Goal: Task Accomplishment & Management: Use online tool/utility

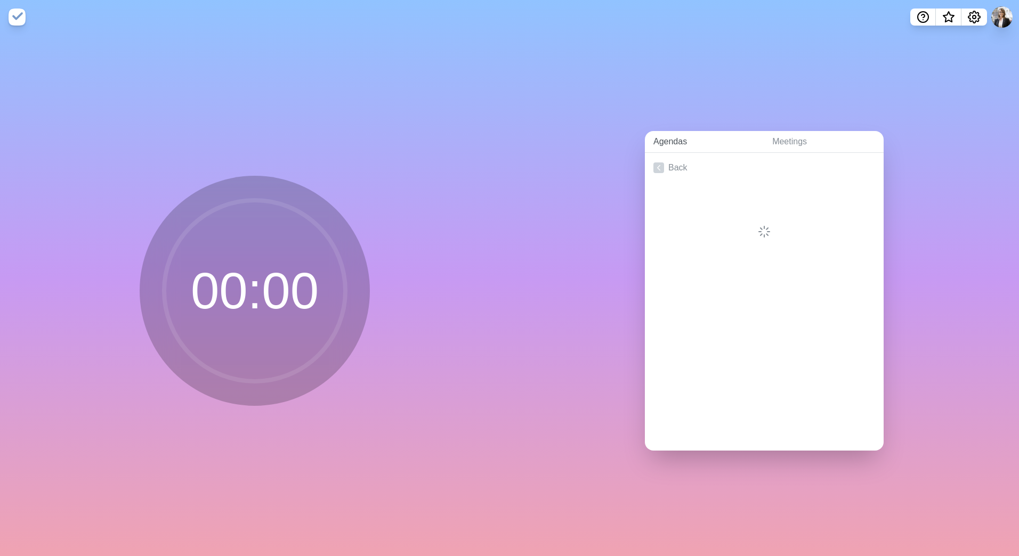
click at [666, 135] on link "Agendas" at bounding box center [704, 142] width 119 height 22
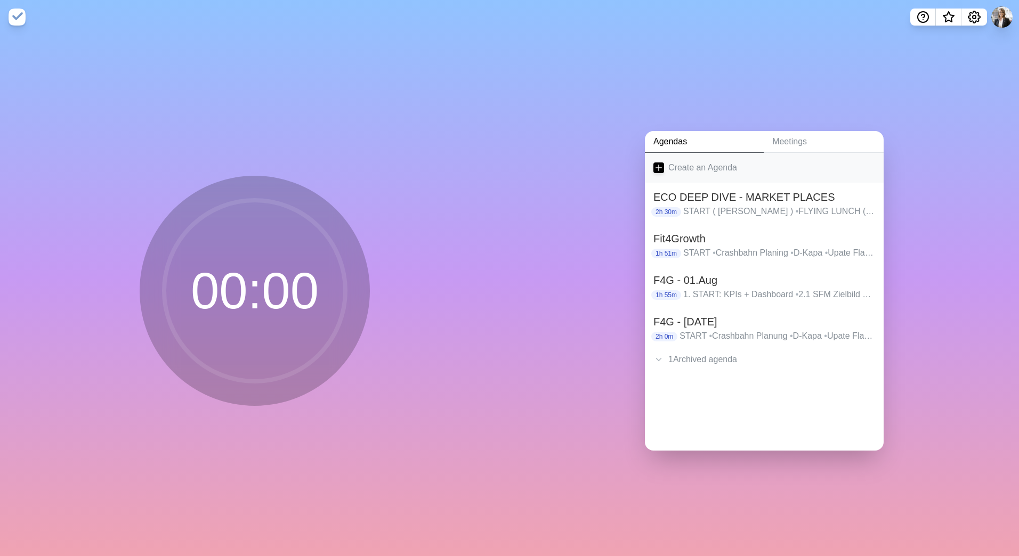
click at [688, 155] on link "Create an Agenda" at bounding box center [764, 168] width 239 height 30
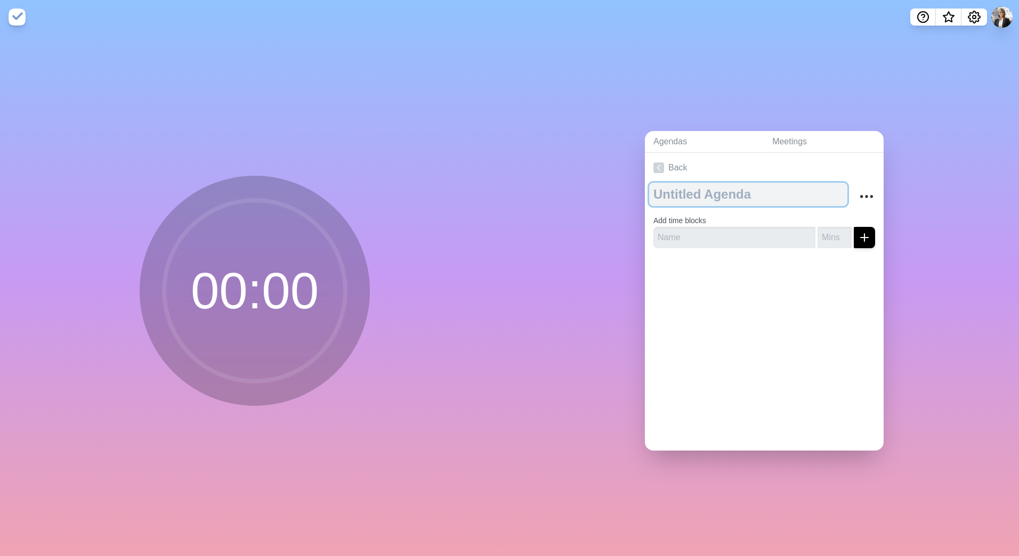
click at [714, 190] on textarea at bounding box center [748, 194] width 198 height 23
type textarea "ABM - AI Marketplaces"
click at [783, 162] on link "Back" at bounding box center [764, 168] width 239 height 30
click at [665, 137] on link "Agendas" at bounding box center [704, 142] width 119 height 22
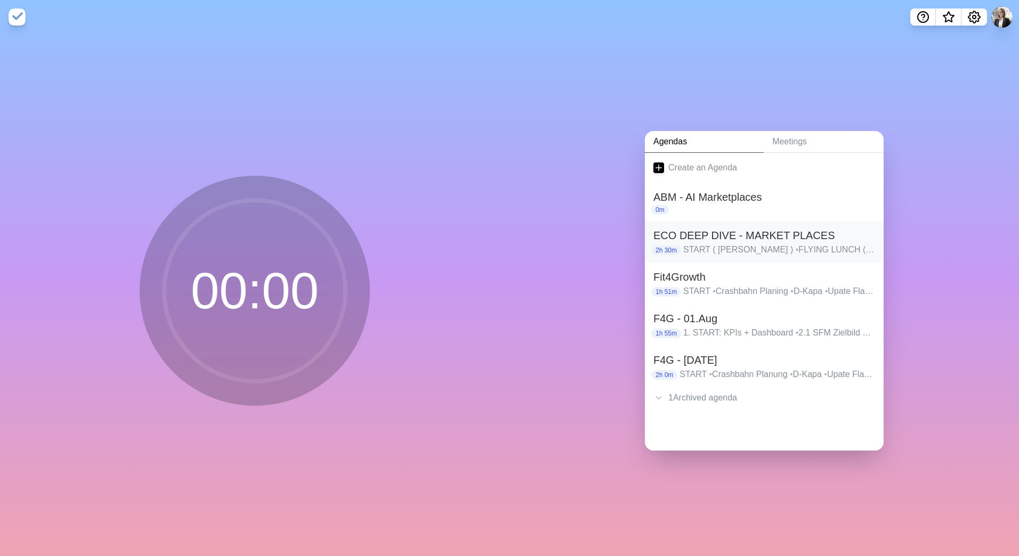
click at [727, 230] on h2 "ECO DEEP DIVE - MARKET PLACES" at bounding box center [764, 236] width 222 height 16
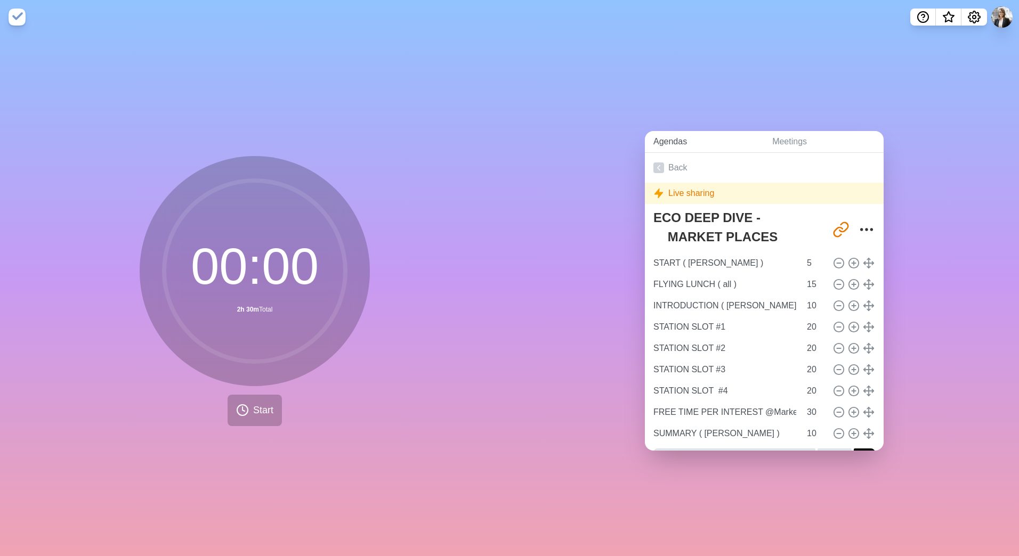
click at [667, 135] on link "Agendas" at bounding box center [704, 142] width 119 height 22
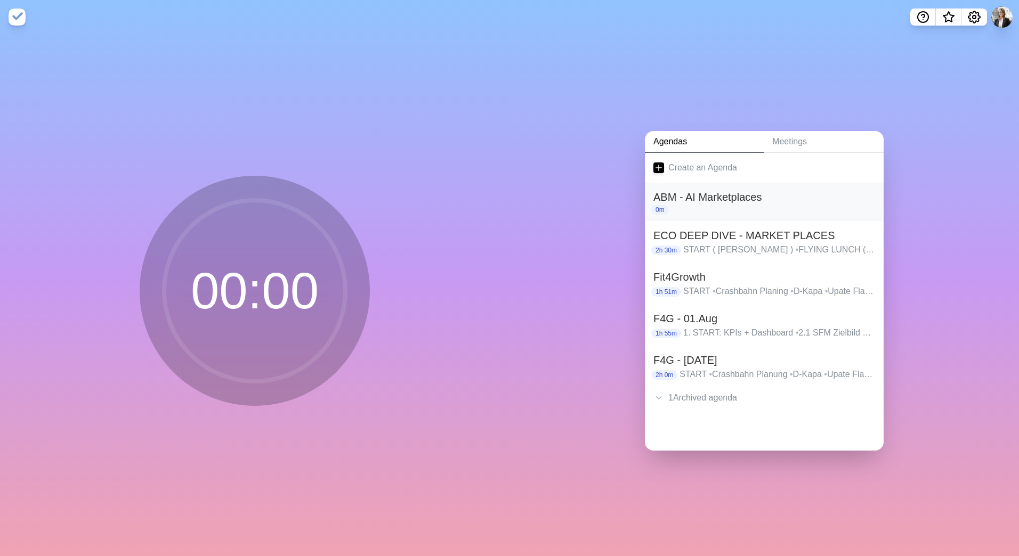
click at [743, 192] on h2 "ABM - AI Marketplaces" at bounding box center [764, 197] width 222 height 16
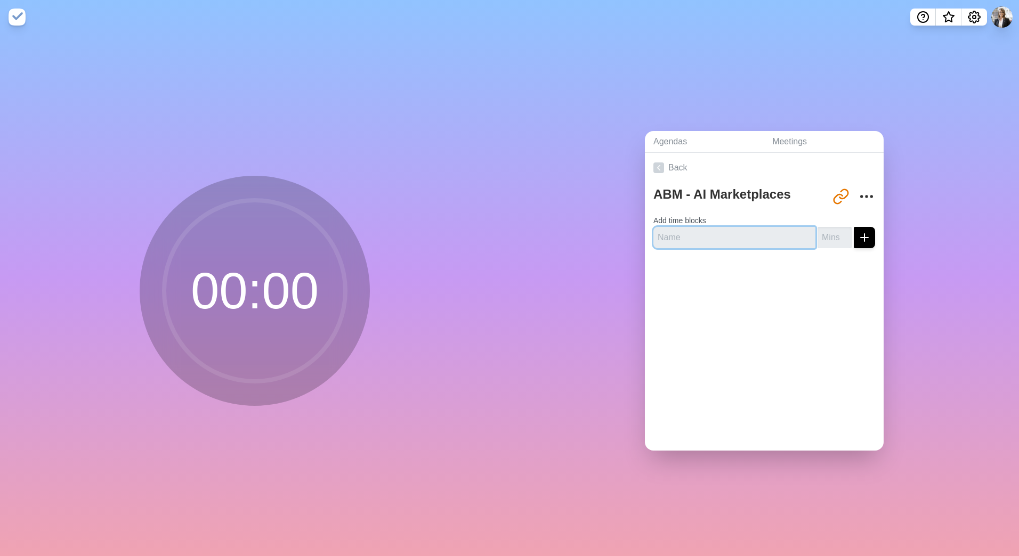
click at [690, 236] on input "text" at bounding box center [734, 237] width 162 height 21
click at [684, 139] on link "Agendas" at bounding box center [704, 142] width 119 height 22
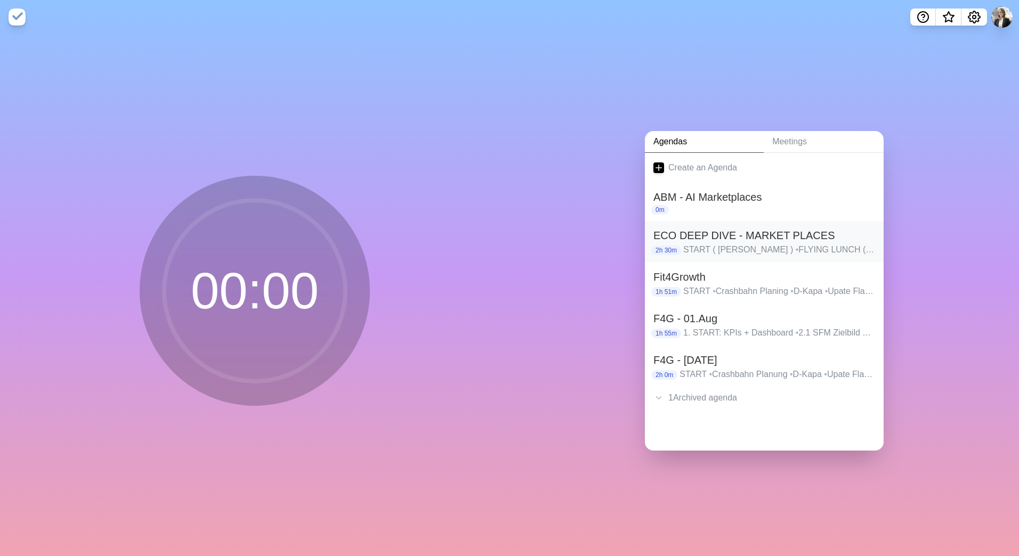
click at [751, 239] on h2 "ECO DEEP DIVE - MARKET PLACES" at bounding box center [764, 236] width 222 height 16
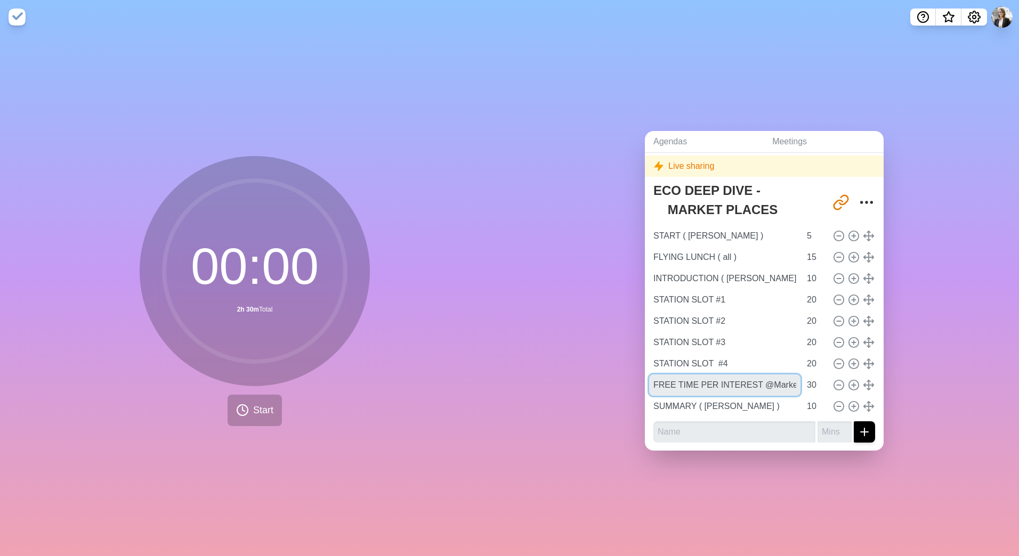
scroll to position [0, 21]
drag, startPoint x: 767, startPoint y: 379, endPoint x: 817, endPoint y: 371, distance: 50.6
click at [817, 375] on div "FREE TIME PER INTEREST @Market Places 30" at bounding box center [764, 385] width 230 height 21
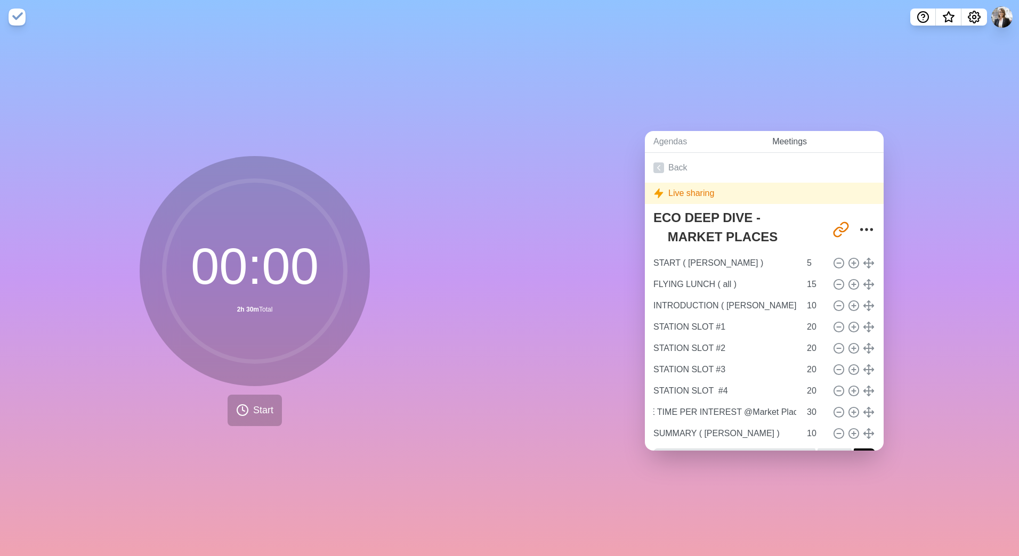
scroll to position [0, 0]
click at [793, 138] on link "Meetings" at bounding box center [824, 142] width 120 height 22
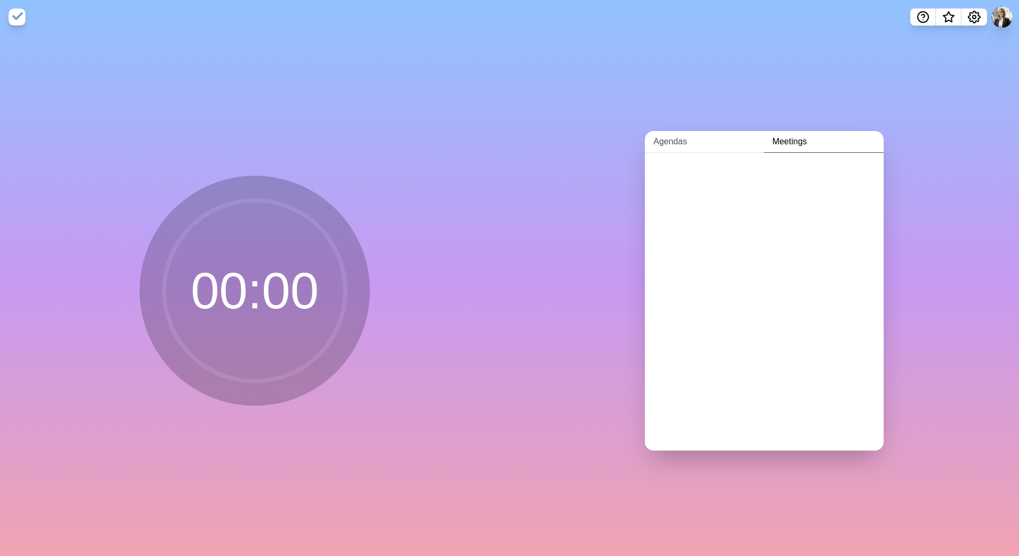
click at [676, 137] on link "Agendas" at bounding box center [704, 142] width 119 height 22
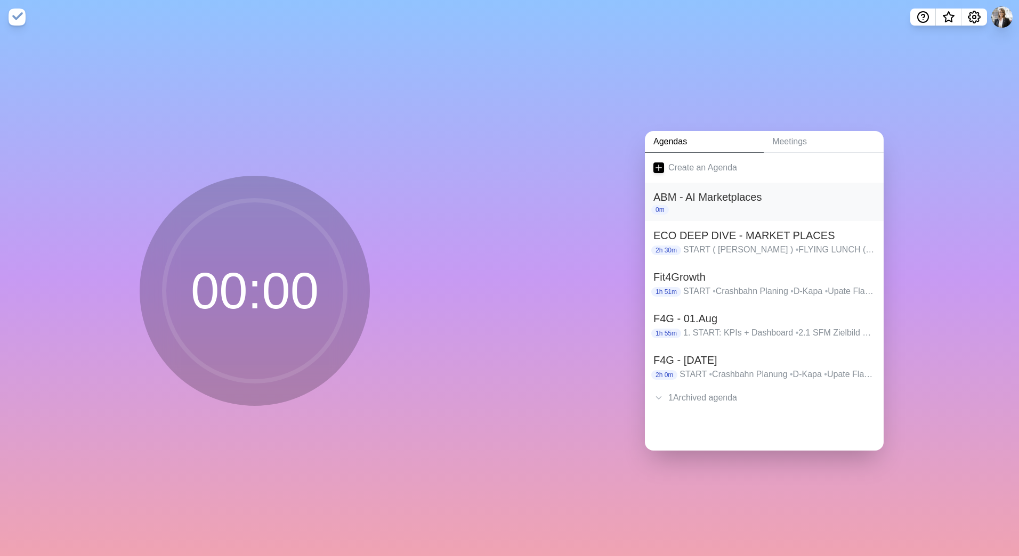
click at [699, 199] on h2 "ABM - AI Marketplaces" at bounding box center [764, 197] width 222 height 16
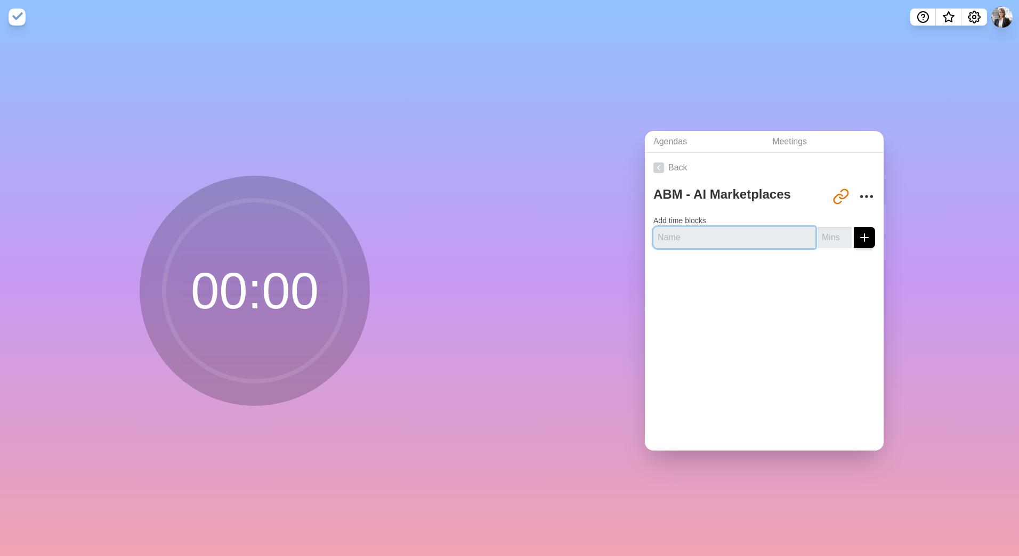
click at [718, 236] on input "text" at bounding box center [734, 237] width 162 height 21
type input "START: AI @RECARO ( [PERSON_NAME] )"
click at [833, 237] on input "-1" at bounding box center [835, 237] width 34 height 21
type input "-1"
type input "30"
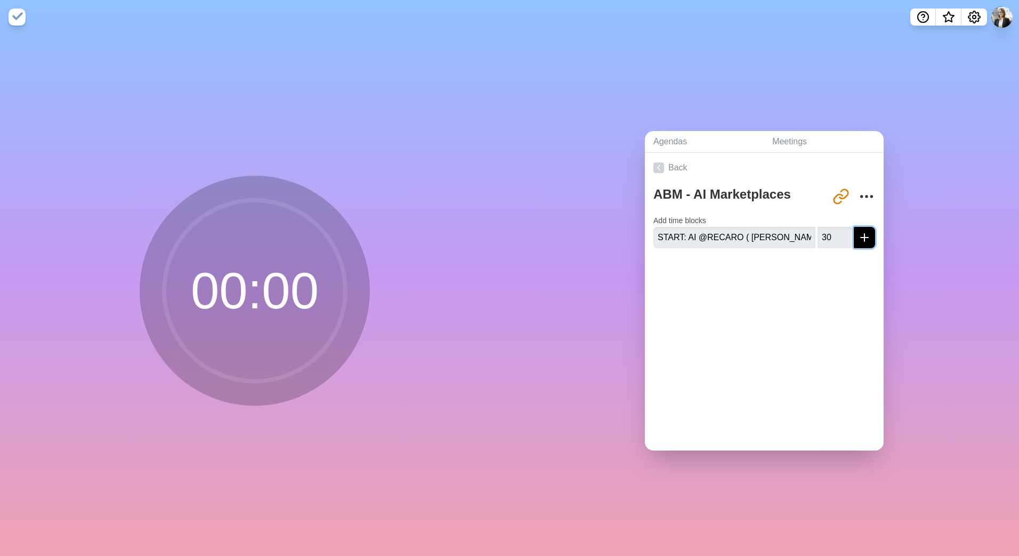
click at [858, 231] on icon "submit" at bounding box center [864, 237] width 13 height 13
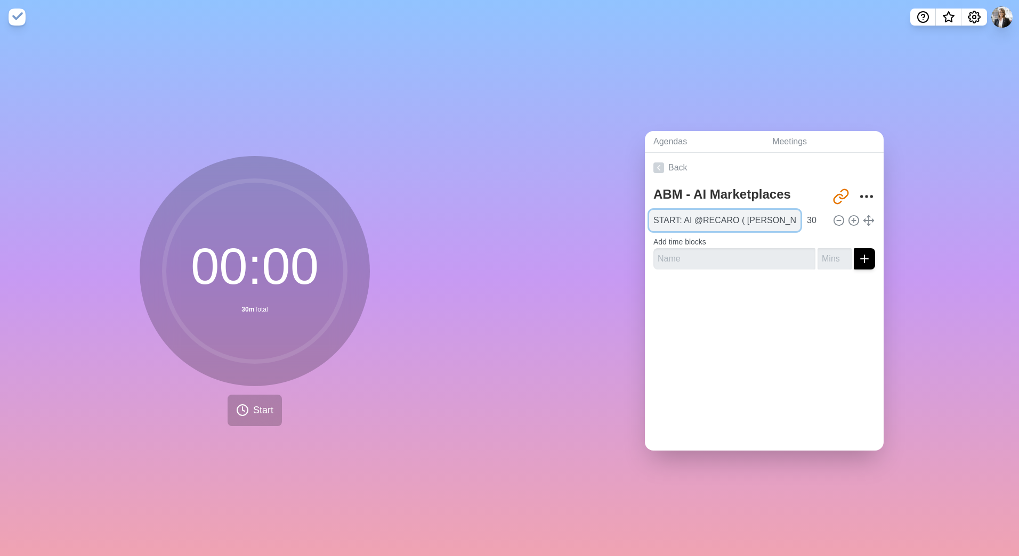
drag, startPoint x: 775, startPoint y: 219, endPoint x: 781, endPoint y: 218, distance: 6.5
click at [776, 219] on input "START: AI @RECARO ( [PERSON_NAME] )" at bounding box center [724, 220] width 151 height 21
type input "START: AI @RECARO ( [PERSON_NAME] )"
click at [765, 248] on input "text" at bounding box center [734, 258] width 162 height 21
click at [727, 250] on input "text" at bounding box center [734, 258] width 162 height 21
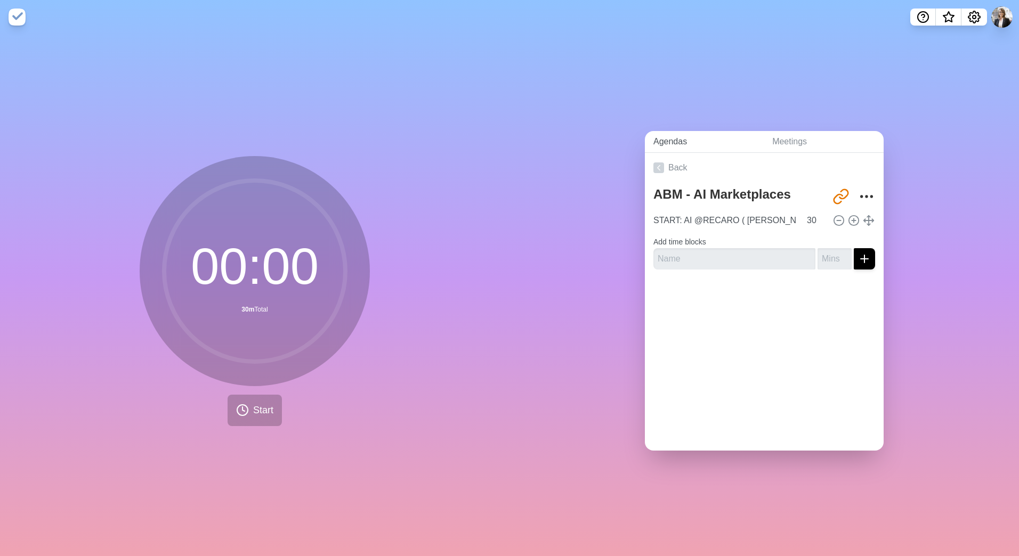
click at [699, 141] on link "Agendas" at bounding box center [704, 142] width 119 height 22
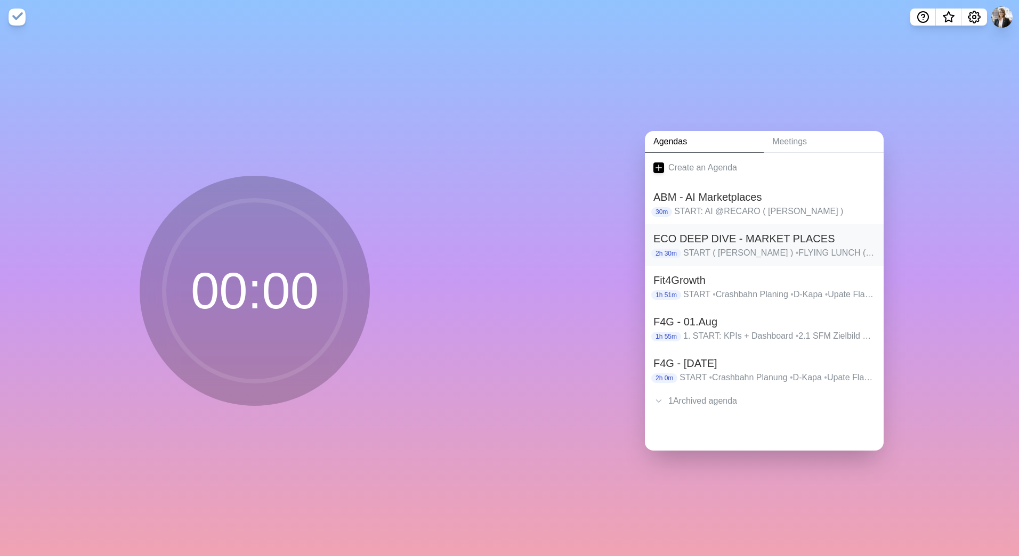
click at [724, 238] on h2 "ECO DEEP DIVE - MARKET PLACES" at bounding box center [764, 239] width 222 height 16
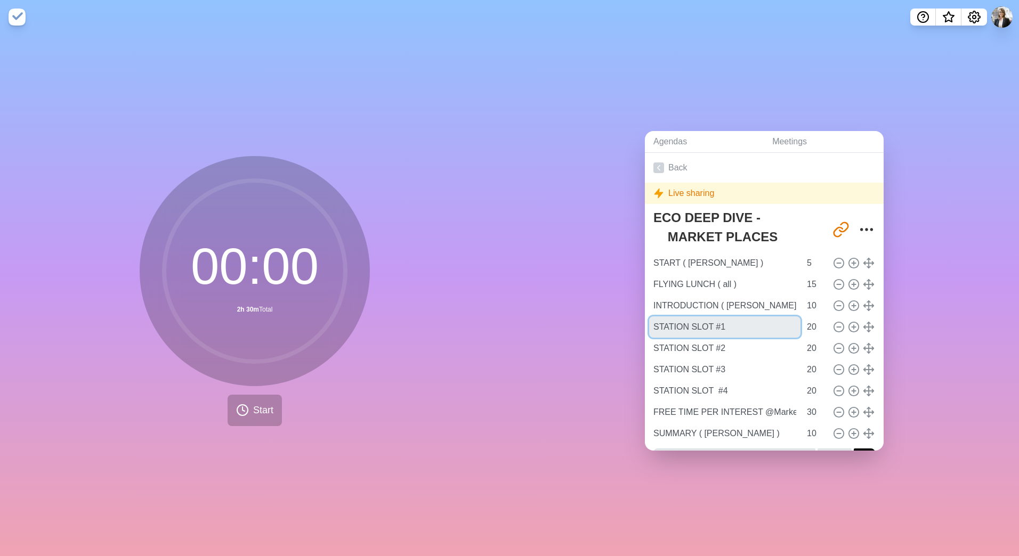
drag, startPoint x: 679, startPoint y: 319, endPoint x: 636, endPoint y: 319, distance: 43.2
click at [636, 319] on div "Agendas Meetings Back Live sharing ECO DEEP DIVE - MARKET PLACES [URL][DOMAIN_N…" at bounding box center [763, 295] width 509 height 522
click at [806, 136] on link "Meetings" at bounding box center [824, 142] width 120 height 22
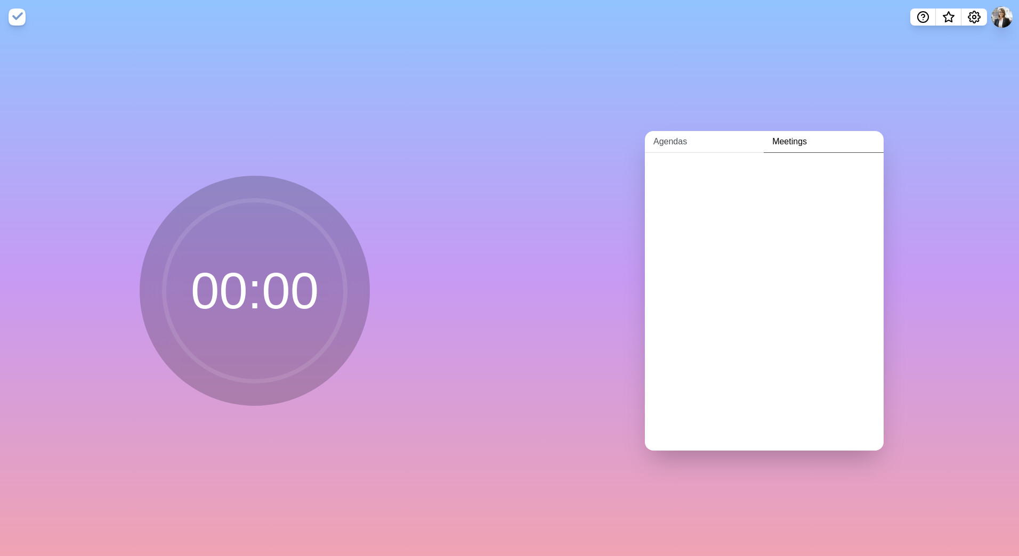
click at [691, 131] on link "Agendas" at bounding box center [704, 142] width 119 height 22
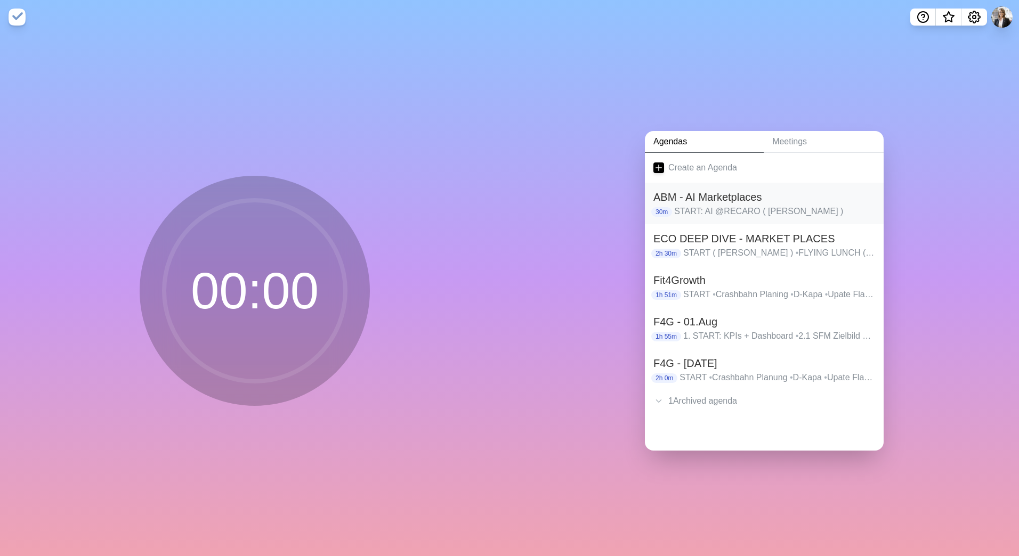
click at [705, 197] on h2 "ABM - AI Marketplaces" at bounding box center [764, 197] width 222 height 16
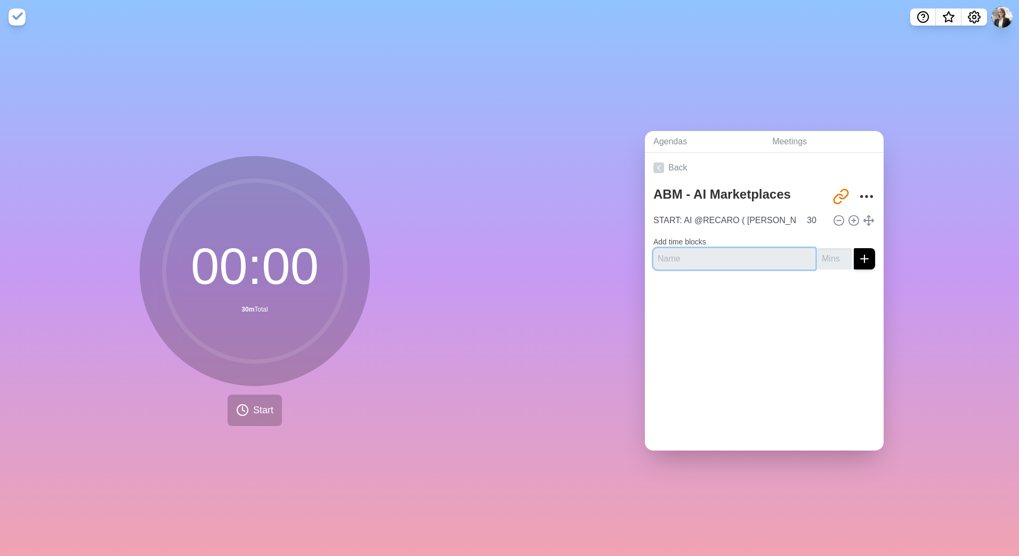
click at [737, 254] on input "text" at bounding box center [734, 258] width 162 height 21
paste input "STATION SLOT #1"
type input "STATION SLOT #1"
drag, startPoint x: 832, startPoint y: 254, endPoint x: 831, endPoint y: 244, distance: 9.7
click at [831, 253] on input "1" at bounding box center [835, 258] width 34 height 21
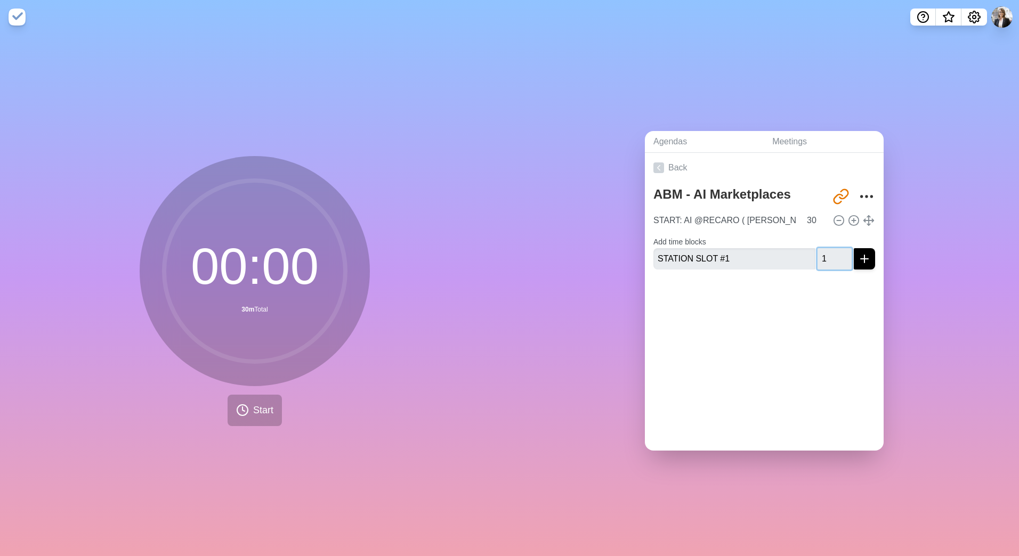
drag, startPoint x: 815, startPoint y: 255, endPoint x: 782, endPoint y: 256, distance: 32.5
click at [782, 256] on div "STATION SLOT #1 1" at bounding box center [764, 258] width 222 height 21
type input "15"
click at [858, 258] on icon "submit" at bounding box center [864, 259] width 13 height 13
click at [725, 262] on input "text" at bounding box center [734, 267] width 162 height 21
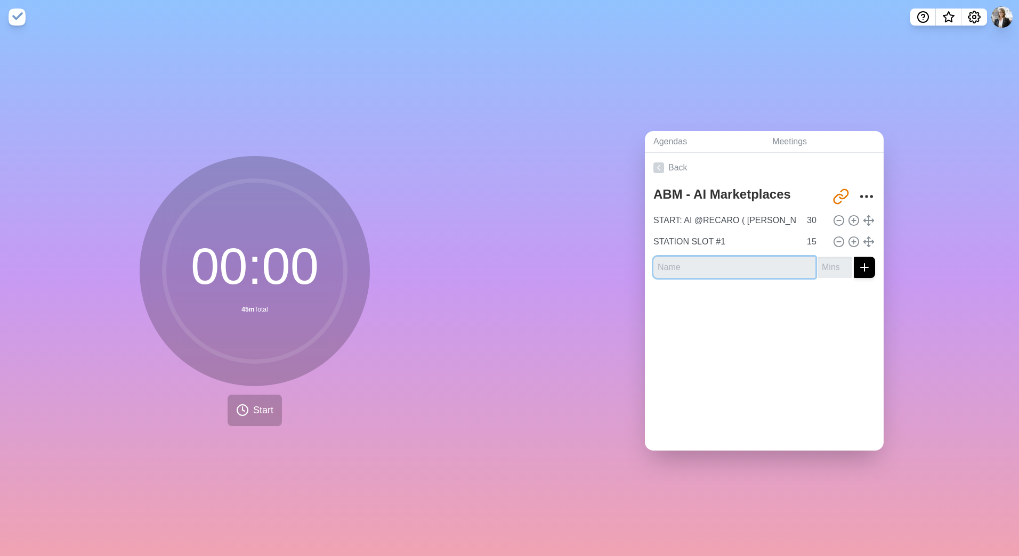
paste input "STATION SLOT #1"
type input "STATION SLOT #2"
click at [822, 261] on input "number" at bounding box center [835, 267] width 34 height 21
type input "50"
click at [856, 270] on button "submit" at bounding box center [864, 267] width 21 height 21
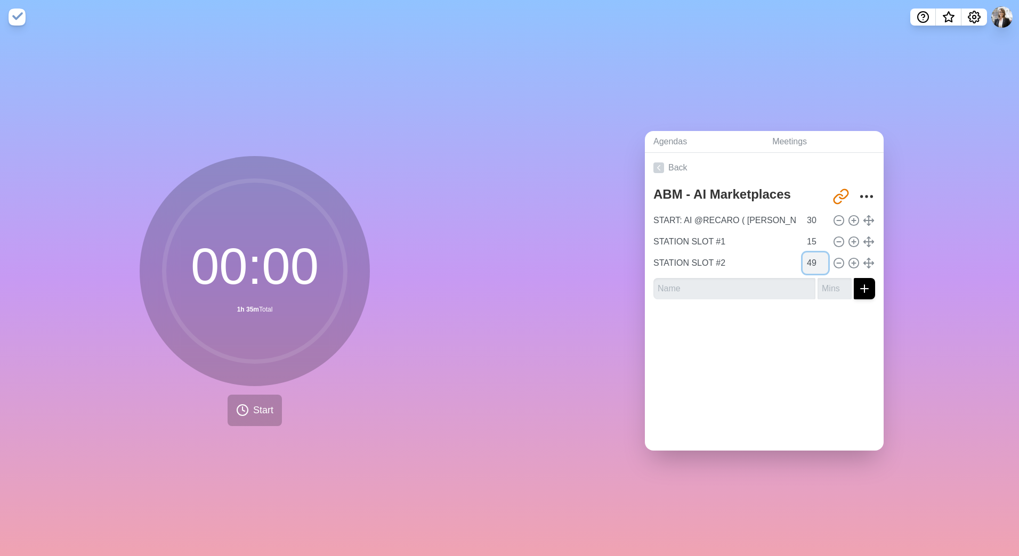
click at [810, 264] on input "49" at bounding box center [816, 263] width 26 height 21
drag, startPoint x: 805, startPoint y: 255, endPoint x: 788, endPoint y: 246, distance: 19.3
click at [787, 247] on div "START: AI @RECARO ( [PERSON_NAME] ) 30 STATION SLOT #1 15 STATION SLOT #2 49" at bounding box center [764, 242] width 222 height 64
type input "15"
click at [758, 278] on input "text" at bounding box center [734, 288] width 162 height 21
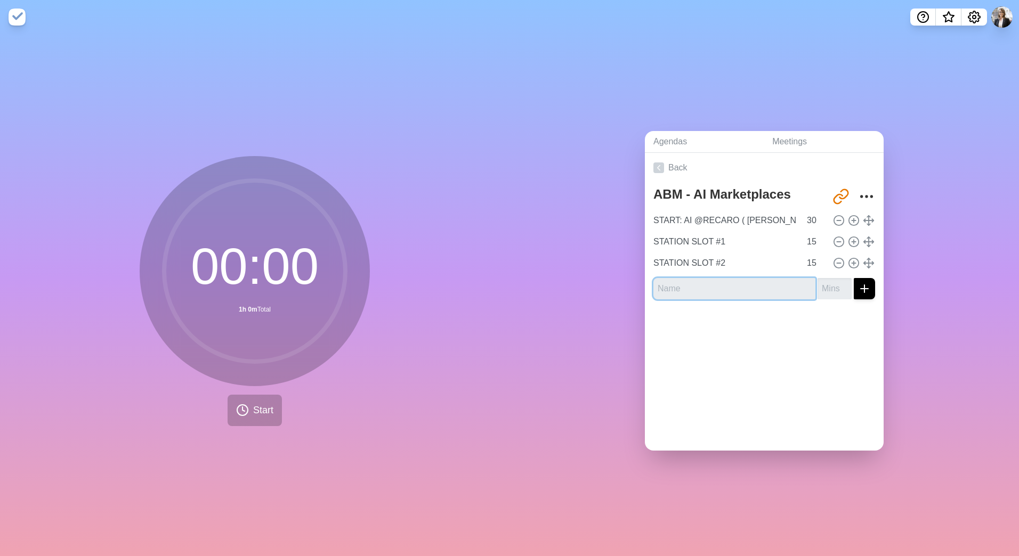
click at [747, 278] on input "text" at bounding box center [734, 288] width 162 height 21
paste input "STATION SLOT #1"
type input "STATION SLOT #3"
click at [819, 281] on input "number" at bounding box center [835, 288] width 34 height 21
type input "15"
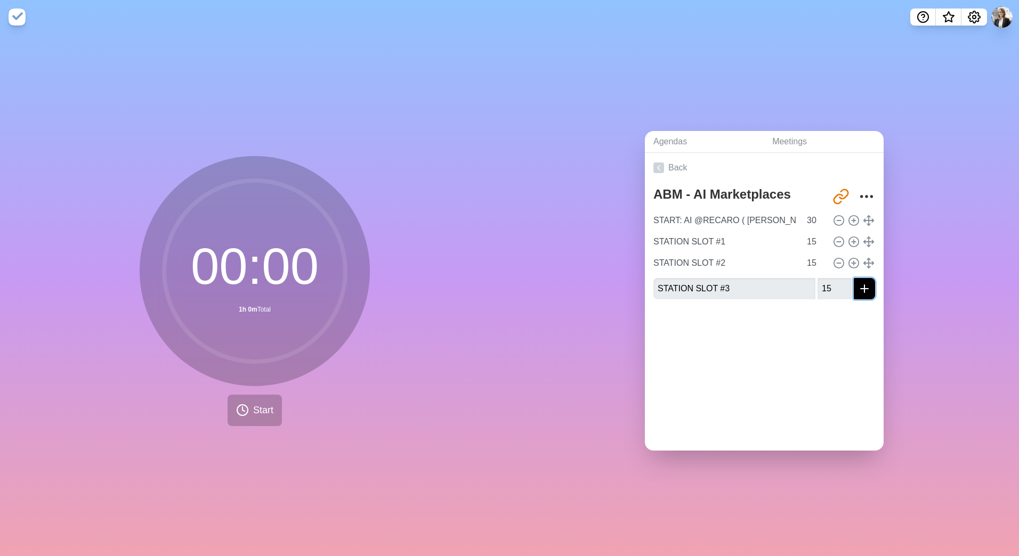
click at [858, 282] on icon "submit" at bounding box center [864, 288] width 13 height 13
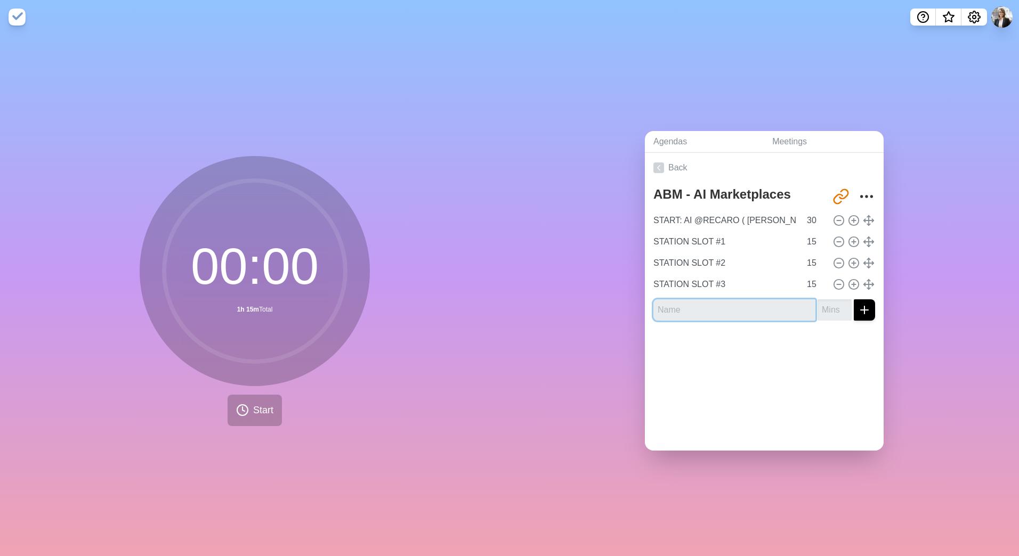
click at [713, 311] on input "text" at bounding box center [734, 310] width 162 height 21
paste input "STATION SLOT #1"
type input "STATION SLOT #4 (ALL)"
click at [818, 308] on input "number" at bounding box center [835, 310] width 34 height 21
type input "15"
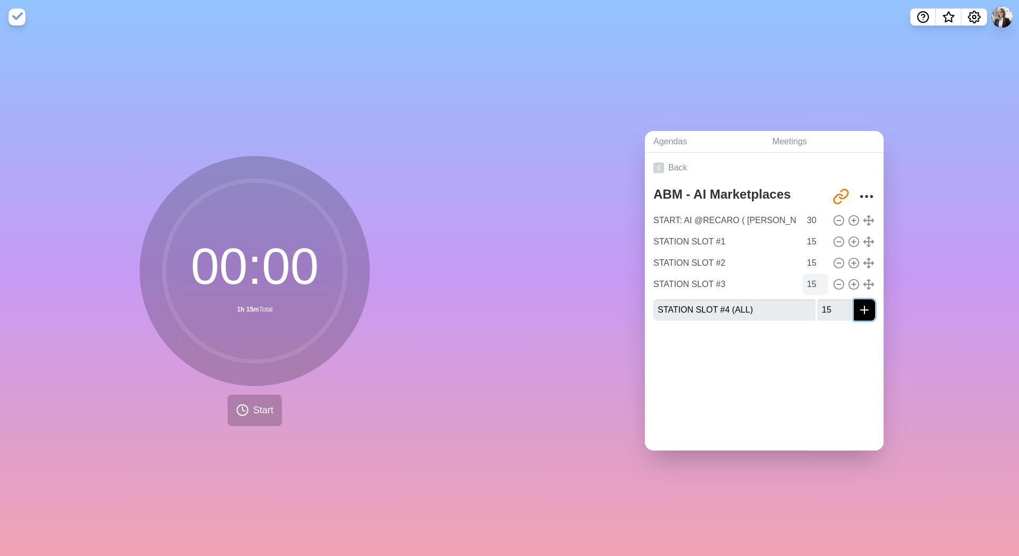
drag, startPoint x: 852, startPoint y: 305, endPoint x: 798, endPoint y: 273, distance: 62.8
click at [858, 306] on icon "submit" at bounding box center [864, 310] width 13 height 13
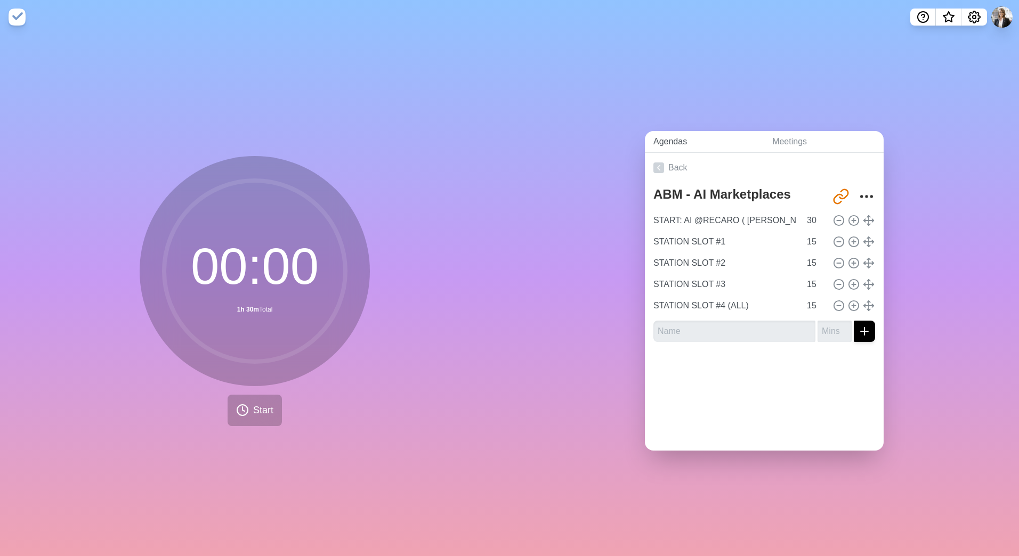
click at [676, 139] on link "Agendas" at bounding box center [704, 142] width 119 height 22
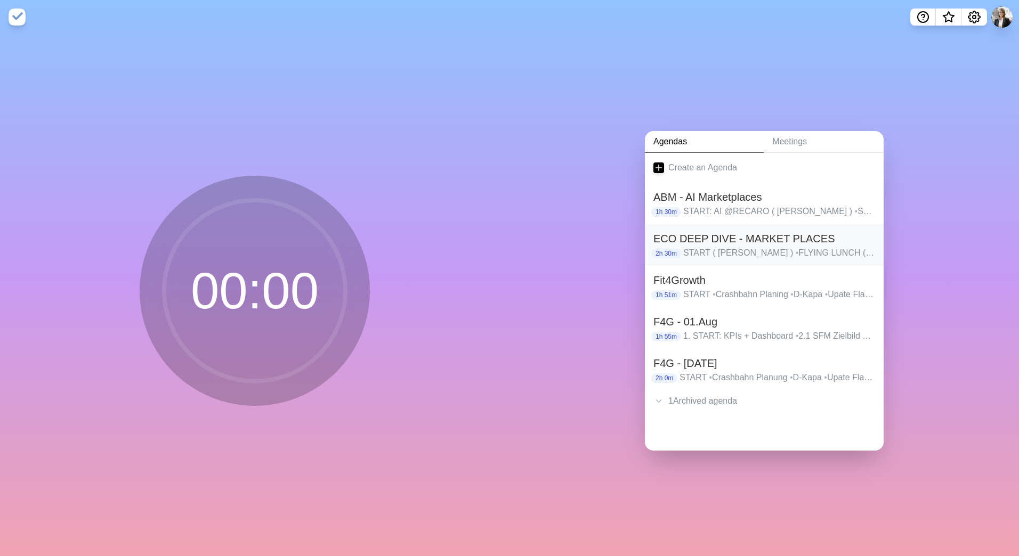
click at [705, 235] on h2 "ECO DEEP DIVE - MARKET PLACES" at bounding box center [764, 239] width 222 height 16
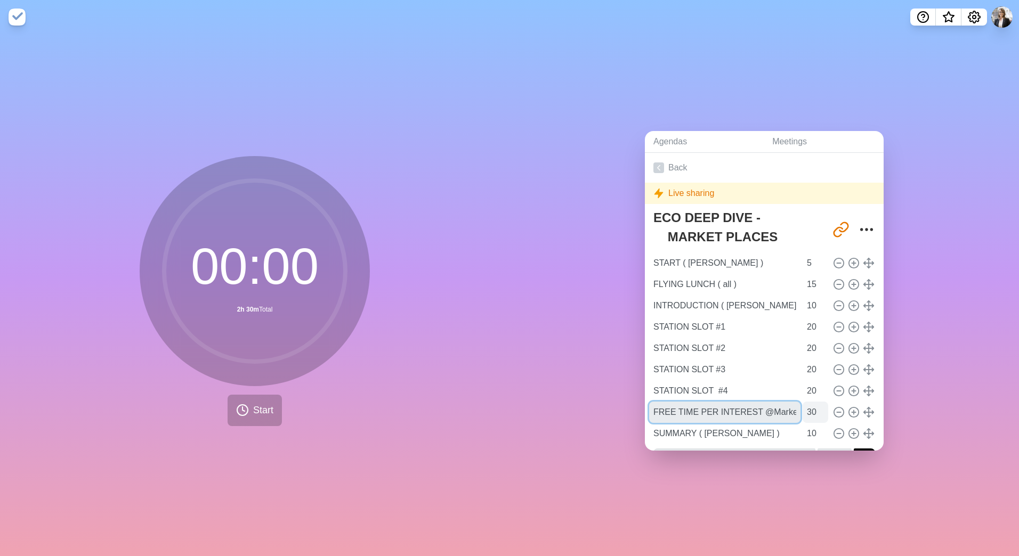
scroll to position [0, 21]
drag, startPoint x: 651, startPoint y: 410, endPoint x: 814, endPoint y: 411, distance: 163.1
click at [814, 411] on div "FREE TIME PER INTEREST @Market Places 30" at bounding box center [764, 412] width 230 height 21
click at [672, 136] on link "Agendas" at bounding box center [704, 142] width 119 height 22
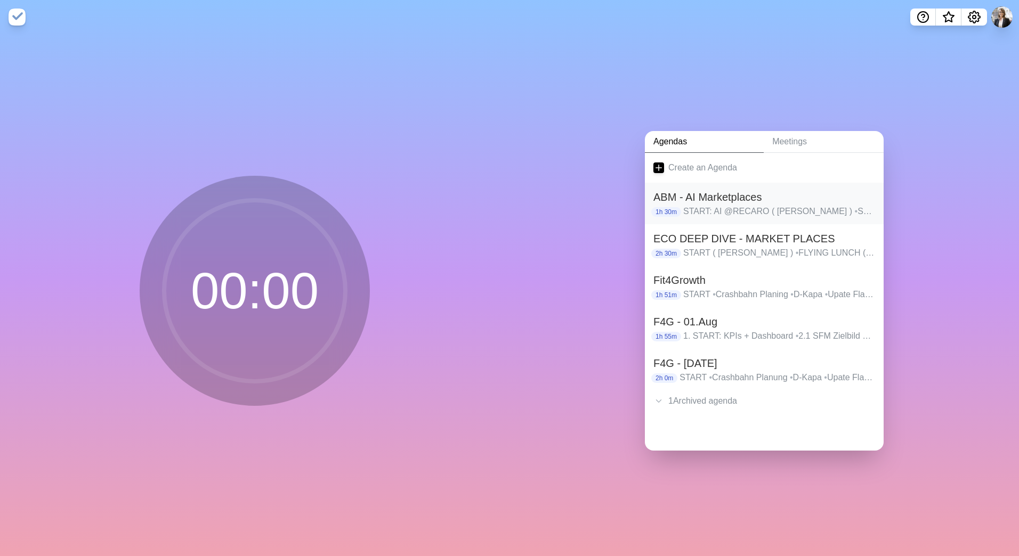
click at [704, 195] on h2 "ABM - AI Marketplaces" at bounding box center [764, 197] width 222 height 16
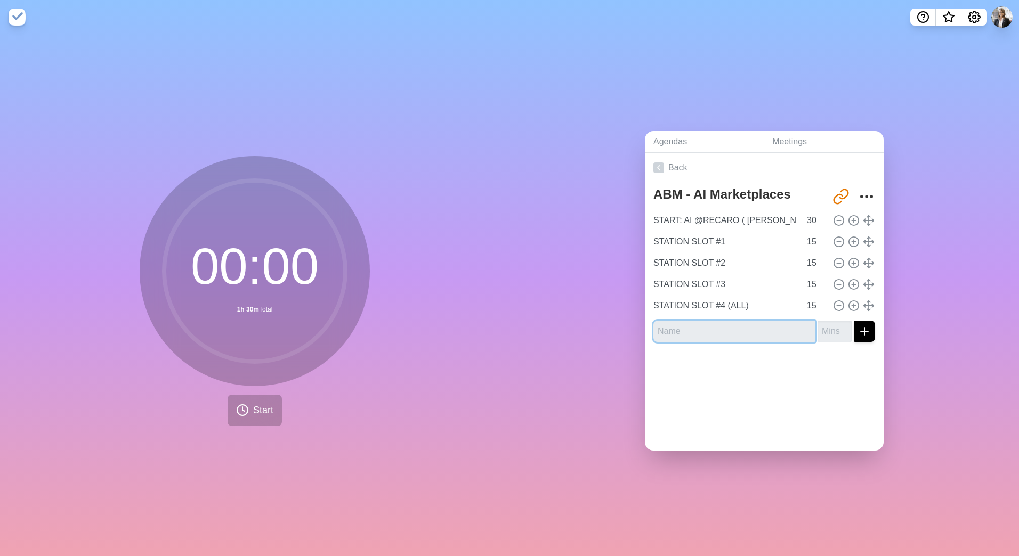
click at [721, 321] on input "text" at bounding box center [734, 331] width 162 height 21
paste input "FREE TIME PER INTEREST @Market Places"
drag, startPoint x: 734, startPoint y: 327, endPoint x: 632, endPoint y: 323, distance: 102.4
click at [632, 323] on div "Agendas Meetings Back ABM - AI Marketplaces [URL][DOMAIN_NAME] START: AI @RECAR…" at bounding box center [763, 295] width 509 height 522
type input "FREE TIME PER INTEREST @Market Places"
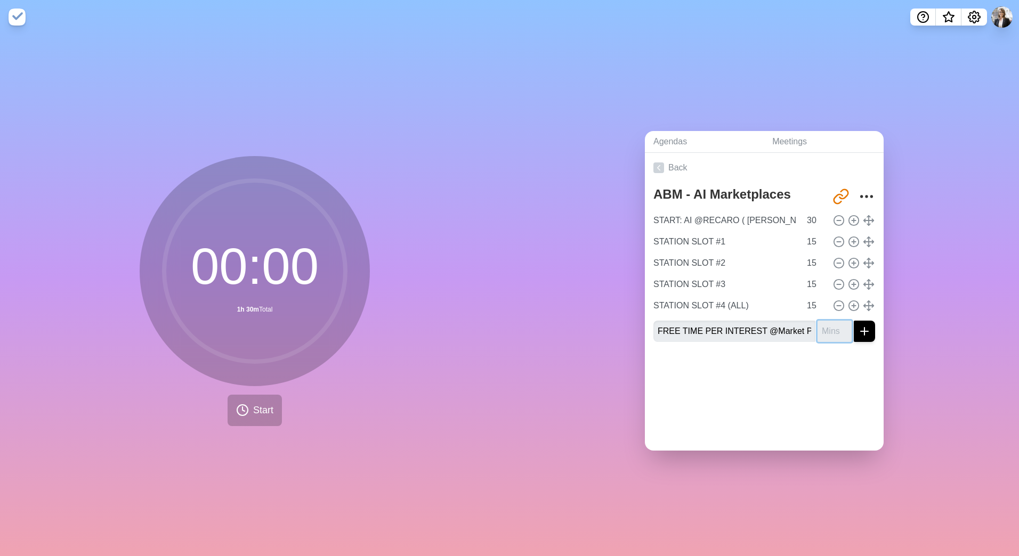
click at [818, 328] on input "number" at bounding box center [835, 331] width 34 height 21
type input "15"
click at [858, 328] on icon "submit" at bounding box center [864, 331] width 13 height 13
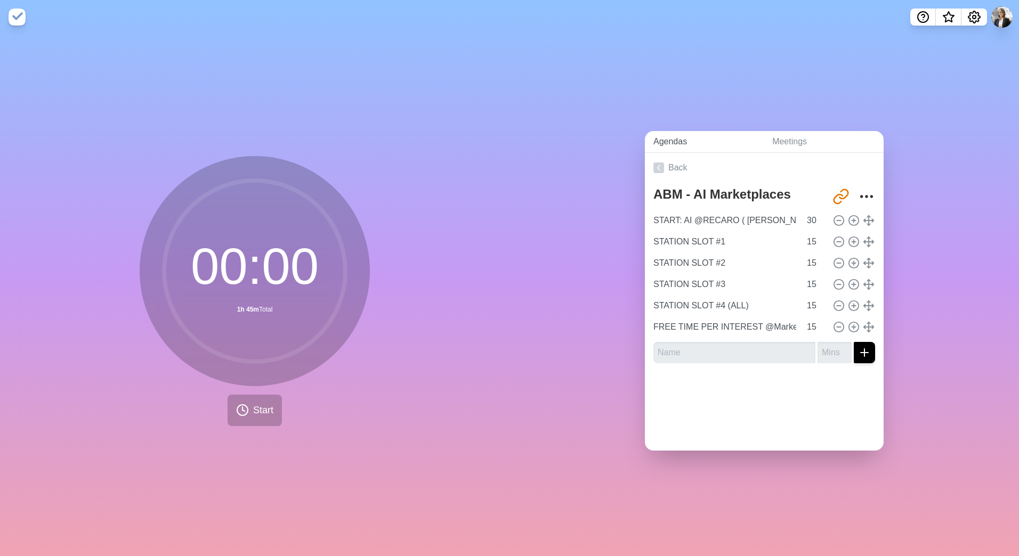
click at [683, 133] on link "Agendas" at bounding box center [704, 142] width 119 height 22
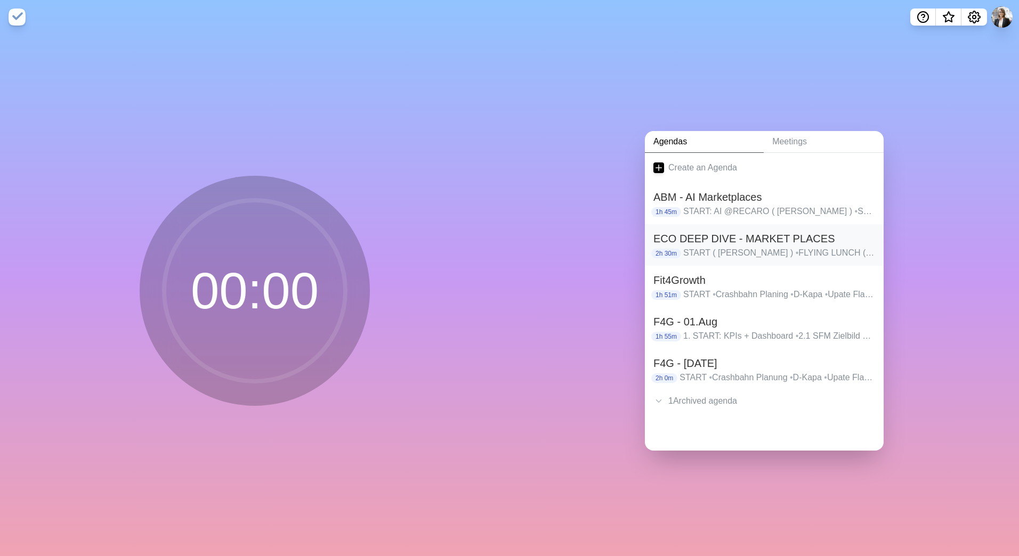
click at [695, 231] on h2 "ECO DEEP DIVE - MARKET PLACES" at bounding box center [764, 239] width 222 height 16
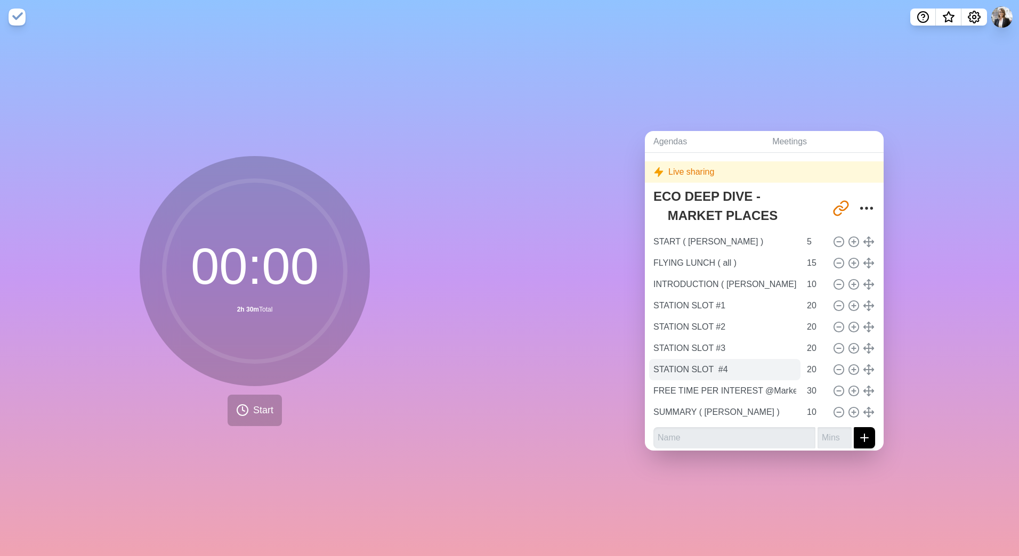
scroll to position [27, 0]
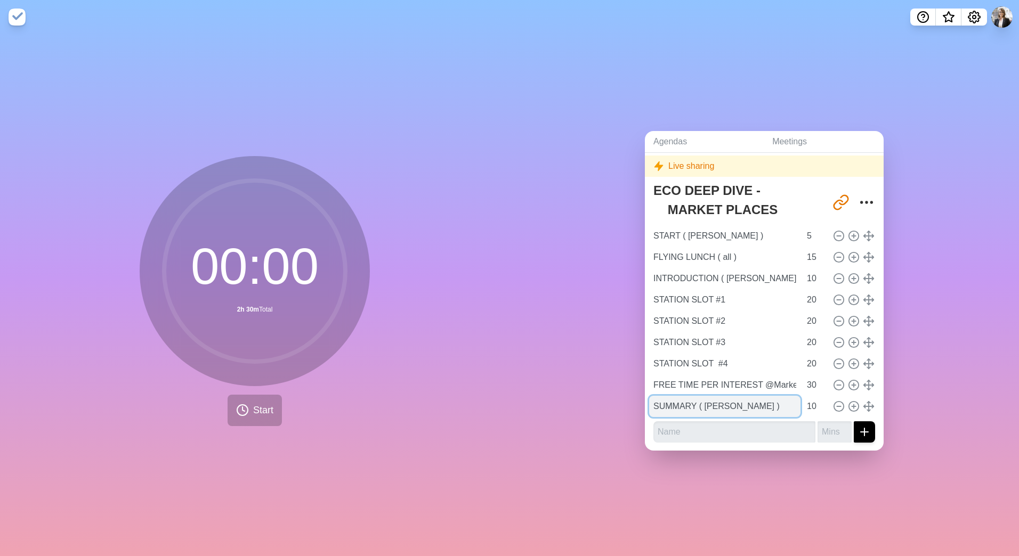
click at [671, 399] on input "SUMMARY ( [PERSON_NAME] )" at bounding box center [724, 406] width 151 height 21
drag, startPoint x: 720, startPoint y: 406, endPoint x: 629, endPoint y: 398, distance: 90.9
click at [629, 398] on div "Agendas Meetings Back Live sharing ECO DEEP DIVE - MARKET PLACES [URL][DOMAIN_N…" at bounding box center [763, 295] width 509 height 522
click at [679, 132] on link "Agendas" at bounding box center [704, 142] width 119 height 22
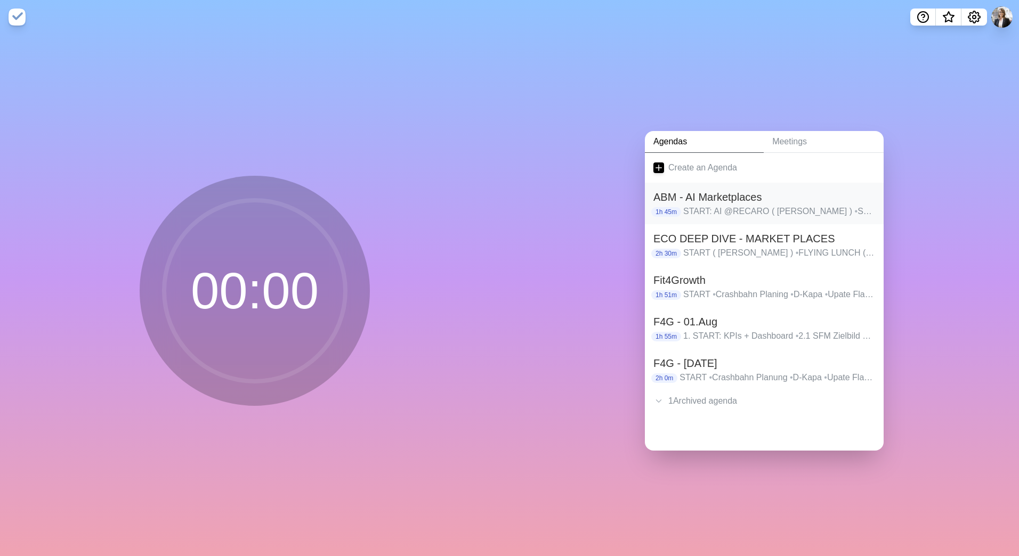
click at [693, 198] on h2 "ABM - AI Marketplaces" at bounding box center [764, 197] width 222 height 16
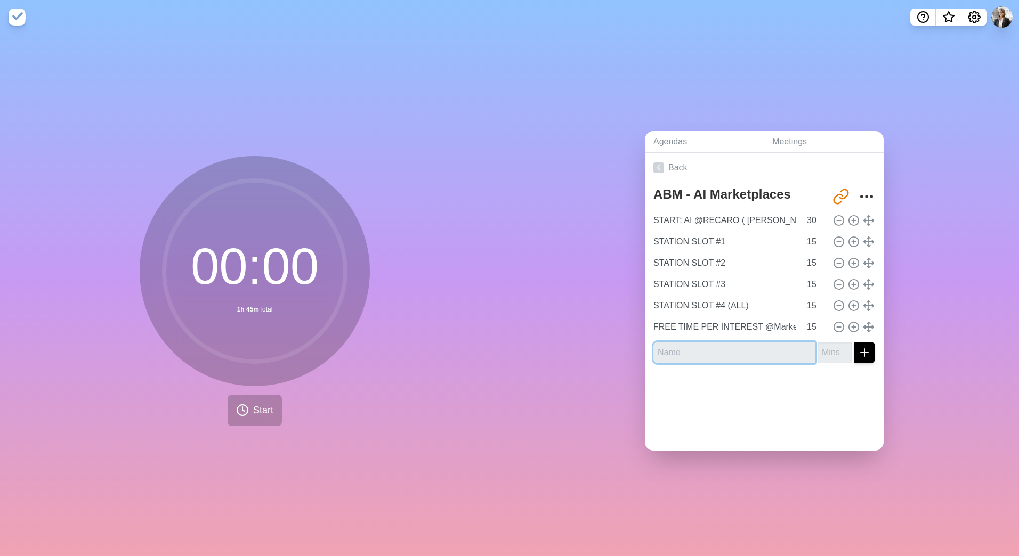
click at [678, 351] on input "text" at bounding box center [734, 352] width 162 height 21
paste input "SUMMARY ( [PERSON_NAME] )"
drag, startPoint x: 696, startPoint y: 349, endPoint x: 726, endPoint y: 346, distance: 29.9
click at [696, 349] on input "SUMMARY ( [PERSON_NAME] )" at bounding box center [734, 352] width 162 height 21
drag, startPoint x: 731, startPoint y: 346, endPoint x: 634, endPoint y: 341, distance: 97.6
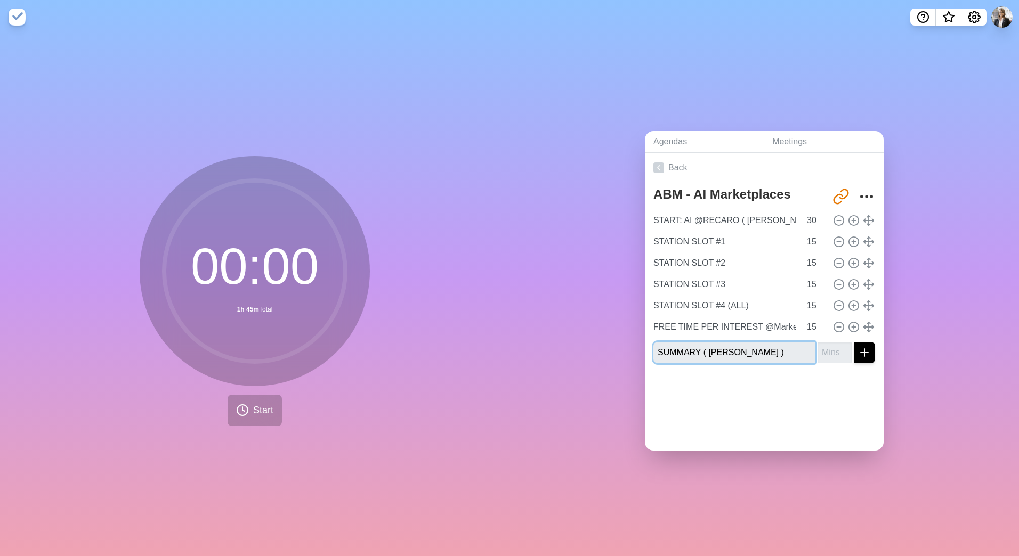
click at [634, 341] on div "Agendas Meetings Back ABM - AI Marketplaces [URL][DOMAIN_NAME] START: AI @RECAR…" at bounding box center [763, 295] width 509 height 522
paste input "Feedback and Q&A"
type input "Feedback and Q&A"
click at [823, 347] on input "number" at bounding box center [835, 352] width 34 height 21
type input "30"
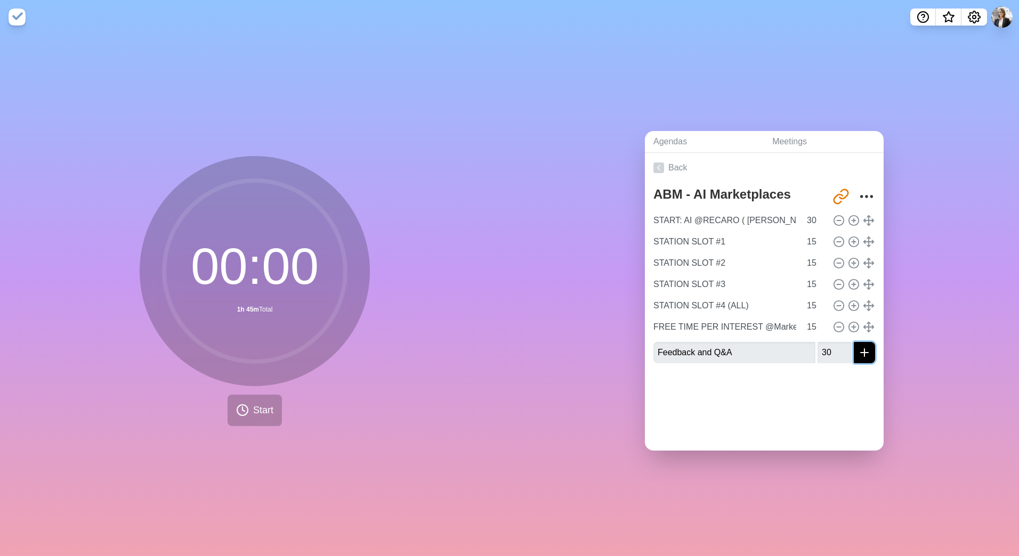
click at [858, 351] on icon "submit" at bounding box center [864, 352] width 13 height 13
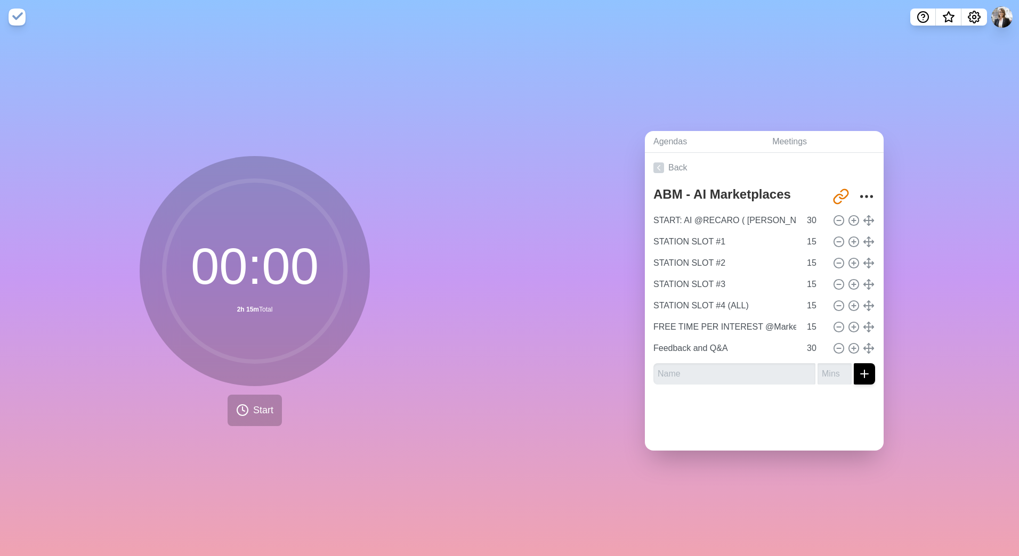
click at [781, 420] on div at bounding box center [764, 414] width 239 height 43
click at [866, 196] on circle "More" at bounding box center [867, 197] width 2 height 2
click at [917, 251] on div "Agendas Meetings Back ABM - AI Marketplaces [URL][DOMAIN_NAME] Clear time block…" at bounding box center [763, 295] width 509 height 522
click at [715, 377] on input "text" at bounding box center [734, 373] width 162 height 21
drag, startPoint x: 853, startPoint y: 421, endPoint x: 877, endPoint y: 383, distance: 45.2
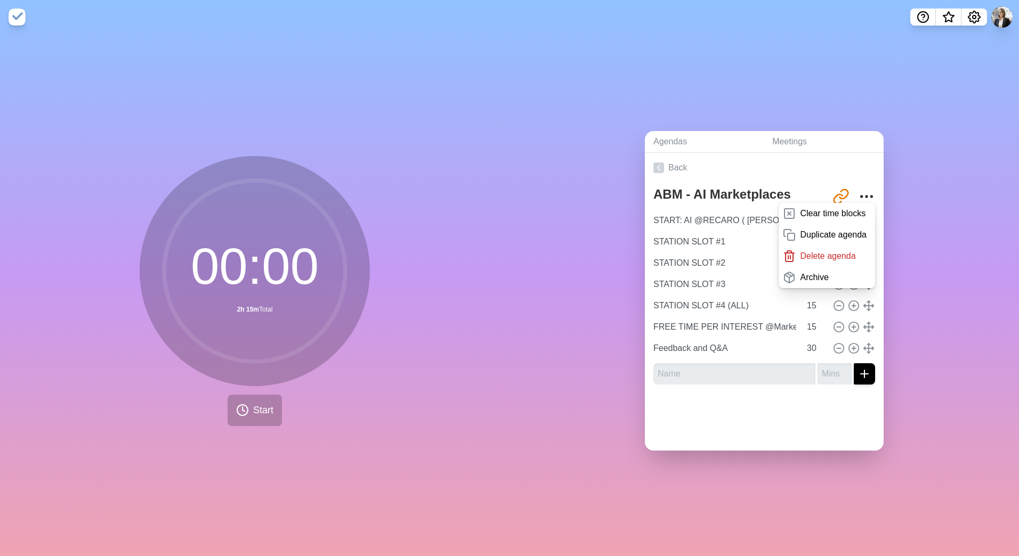
click at [859, 414] on div at bounding box center [764, 414] width 239 height 43
click at [913, 318] on div "Agendas Meetings Back ABM - AI Marketplaces [URL][DOMAIN_NAME] Clear time block…" at bounding box center [763, 295] width 509 height 522
drag, startPoint x: 835, startPoint y: 51, endPoint x: 819, endPoint y: 31, distance: 25.4
click at [819, 31] on main "00 : 00 2h 15m Total Start Agendas Meetings Back ABM - AI Marketplaces [URL][DO…" at bounding box center [509, 278] width 1019 height 556
click at [924, 267] on div "Agendas Meetings Back ABM - AI Marketplaces [URL][DOMAIN_NAME] Clear time block…" at bounding box center [763, 295] width 509 height 522
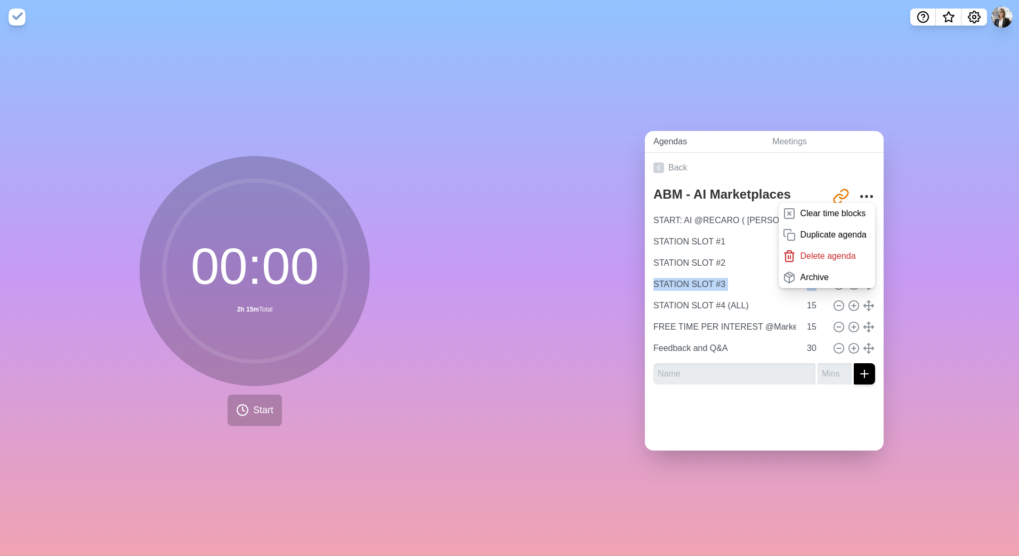
click at [676, 138] on link "Agendas" at bounding box center [704, 142] width 119 height 22
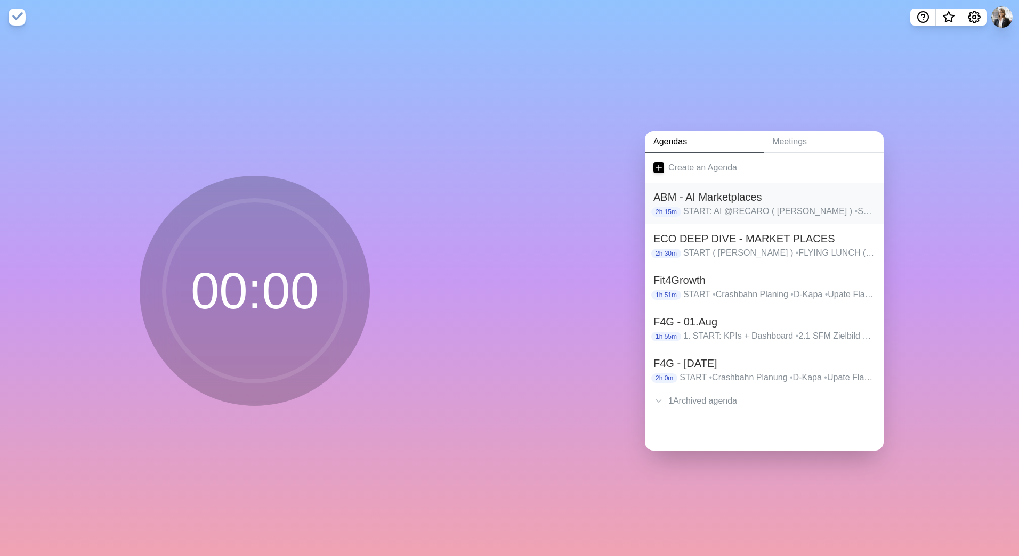
click at [731, 205] on p "START: AI @RECARO ( [PERSON_NAME] ) • STATION SLOT #1 • STATION SLOT #2 • STATI…" at bounding box center [779, 211] width 192 height 13
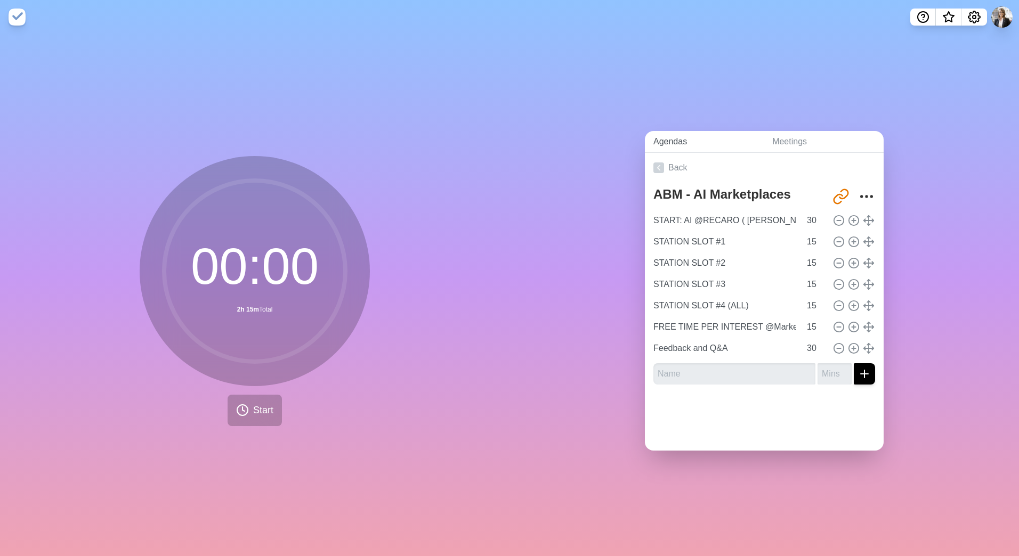
click at [662, 131] on link "Agendas" at bounding box center [704, 142] width 119 height 22
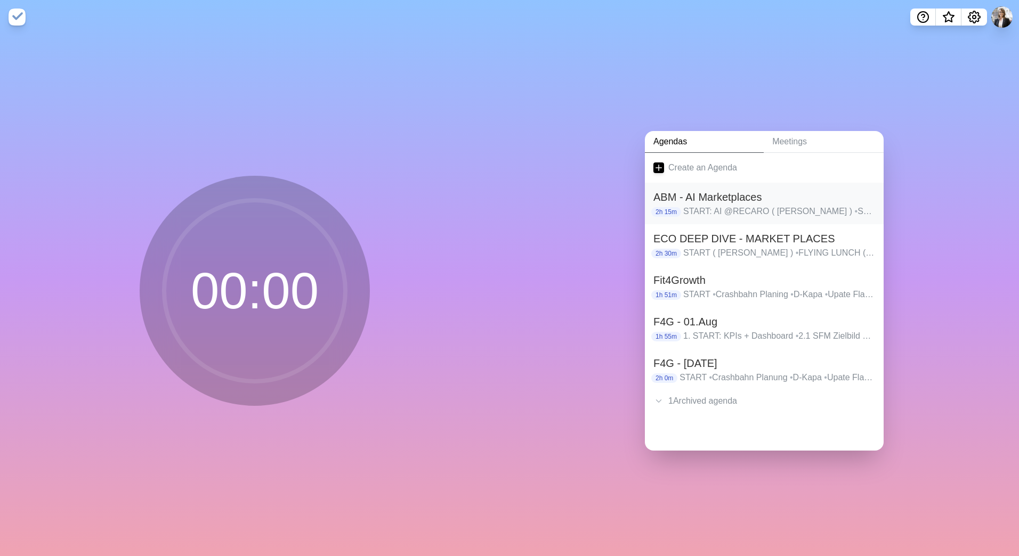
click at [714, 208] on p "START: AI @RECARO ( [PERSON_NAME] ) • STATION SLOT #1 • STATION SLOT #2 • STATI…" at bounding box center [779, 211] width 192 height 13
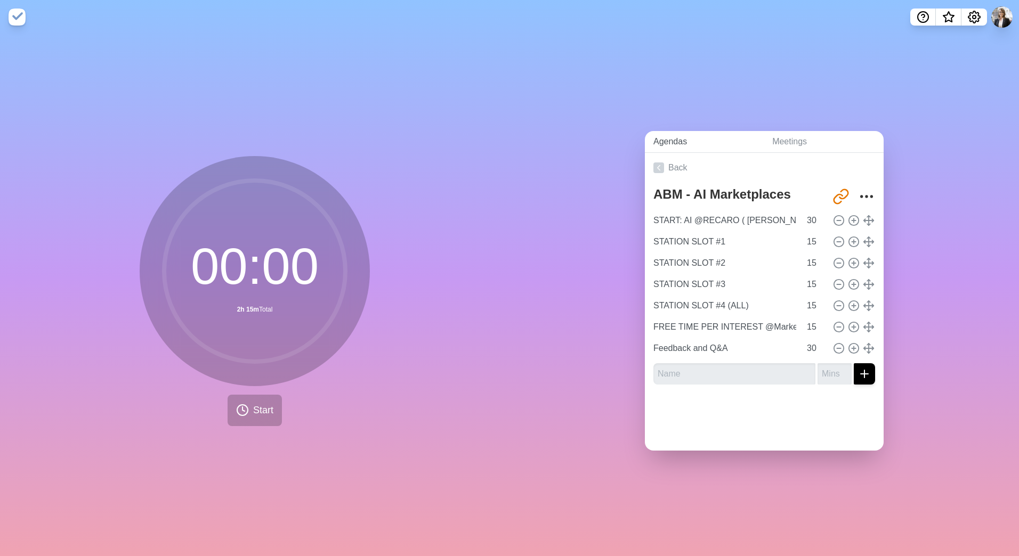
click at [669, 138] on link "Agendas" at bounding box center [704, 142] width 119 height 22
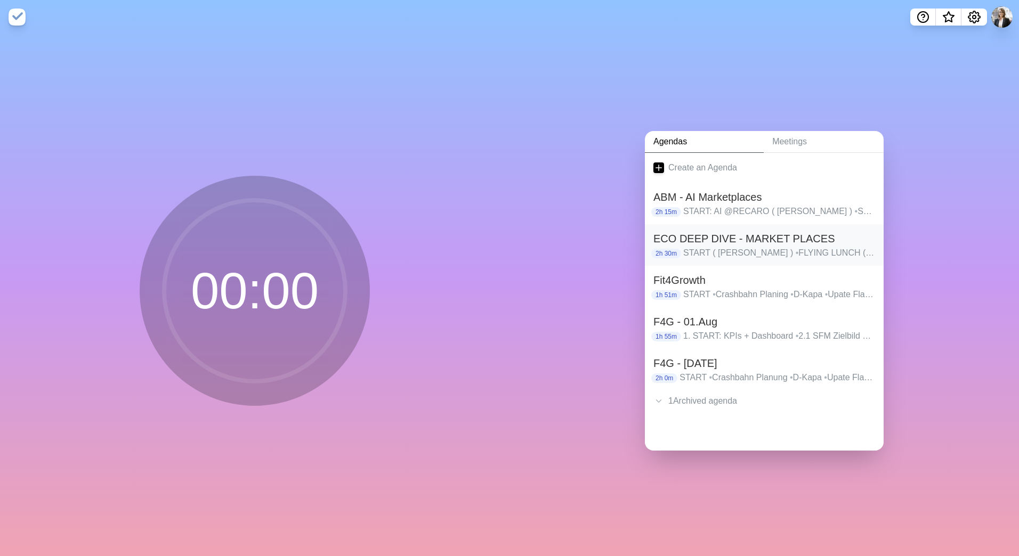
click at [707, 247] on p "START ( [PERSON_NAME] ) • FLYING LUNCH ( all ) • INTRODUCTION ( [PERSON_NAME] )…" at bounding box center [779, 253] width 192 height 13
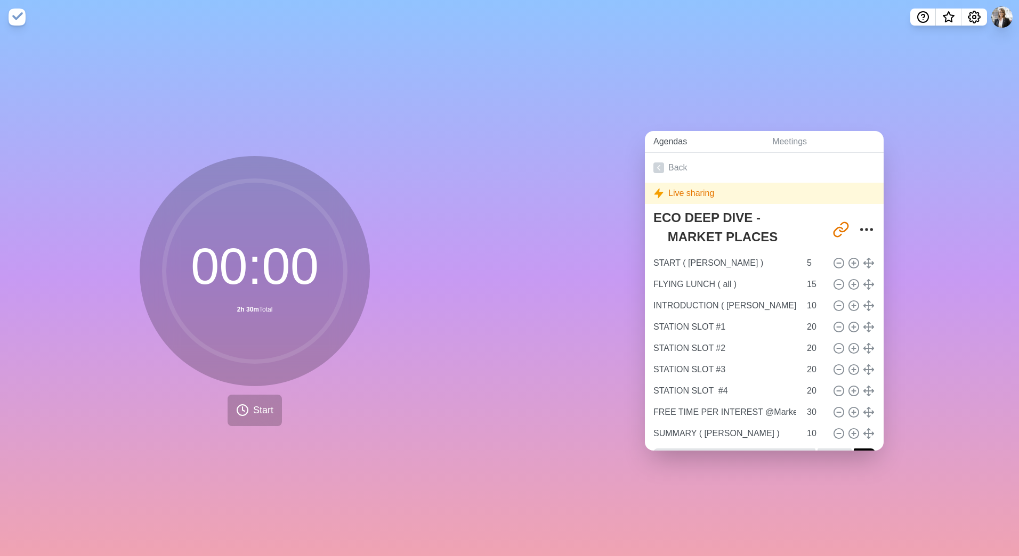
click at [667, 134] on link "Agendas" at bounding box center [704, 142] width 119 height 22
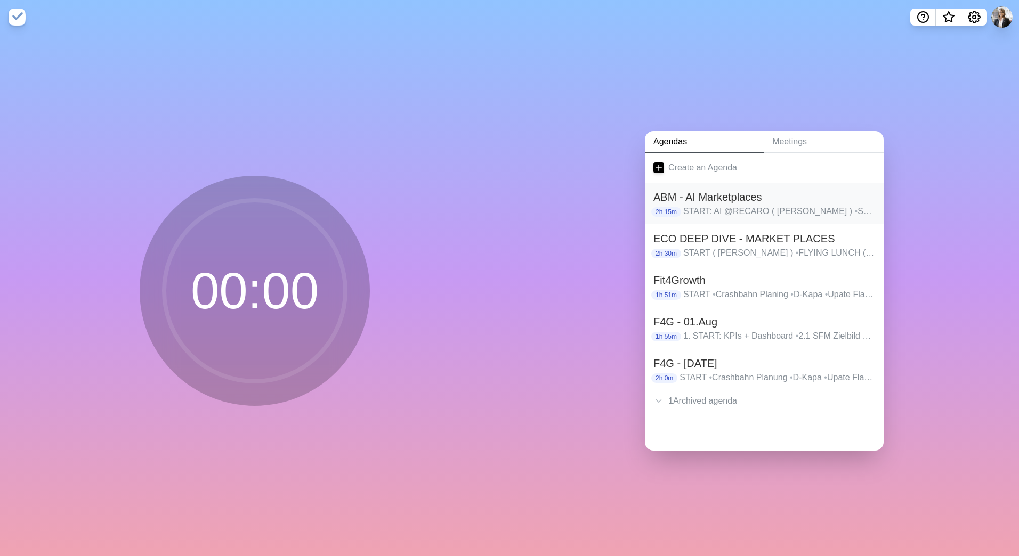
click at [722, 205] on p "START: AI @RECARO ( [PERSON_NAME] ) • STATION SLOT #1 • STATION SLOT #2 • STATI…" at bounding box center [779, 211] width 192 height 13
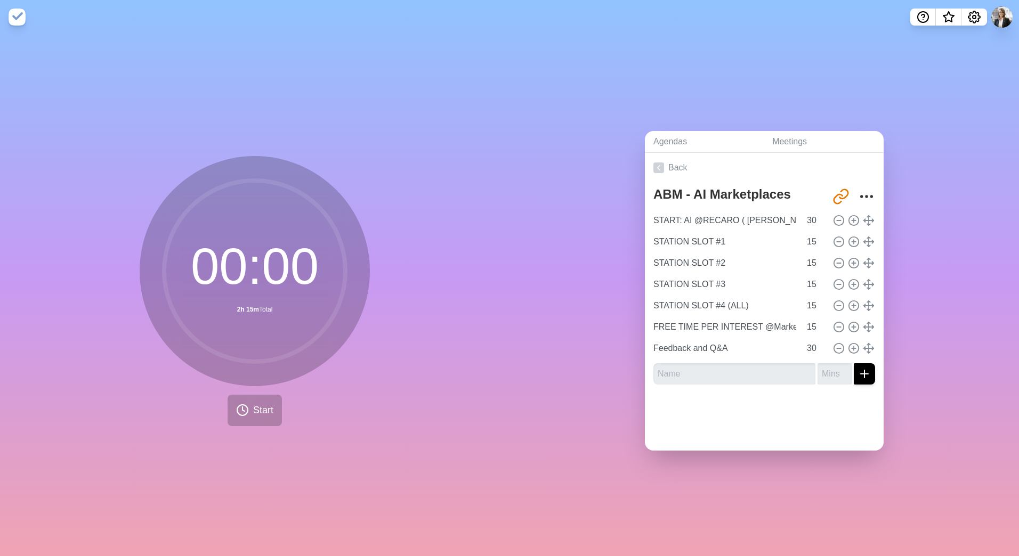
drag, startPoint x: 925, startPoint y: 145, endPoint x: 929, endPoint y: 133, distance: 13.3
click at [925, 145] on div "Agendas Meetings Back ABM - AI Marketplaces [URL][DOMAIN_NAME] START: AI @RECAR…" at bounding box center [763, 295] width 509 height 522
click at [805, 140] on link "Meetings" at bounding box center [824, 142] width 120 height 22
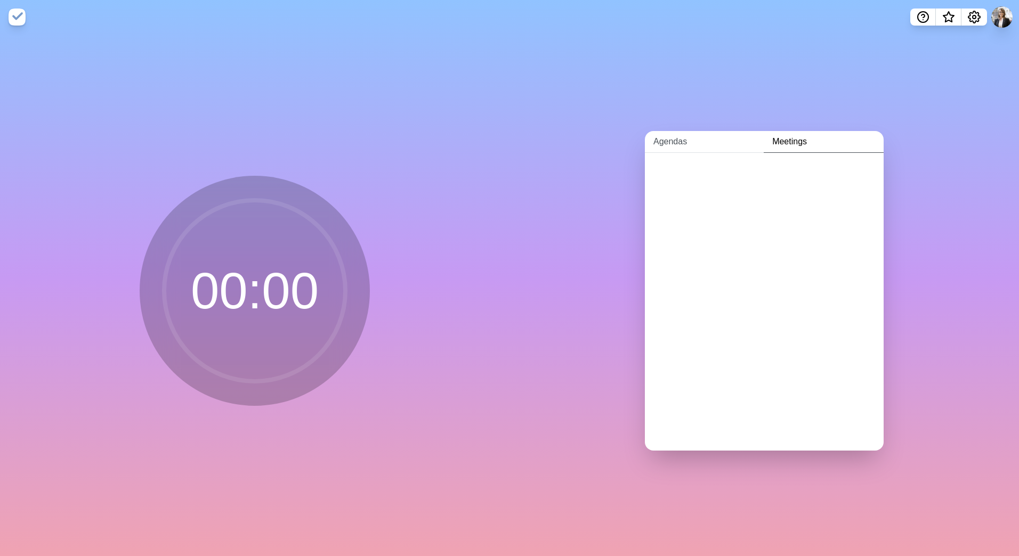
click at [677, 139] on link "Agendas" at bounding box center [704, 142] width 119 height 22
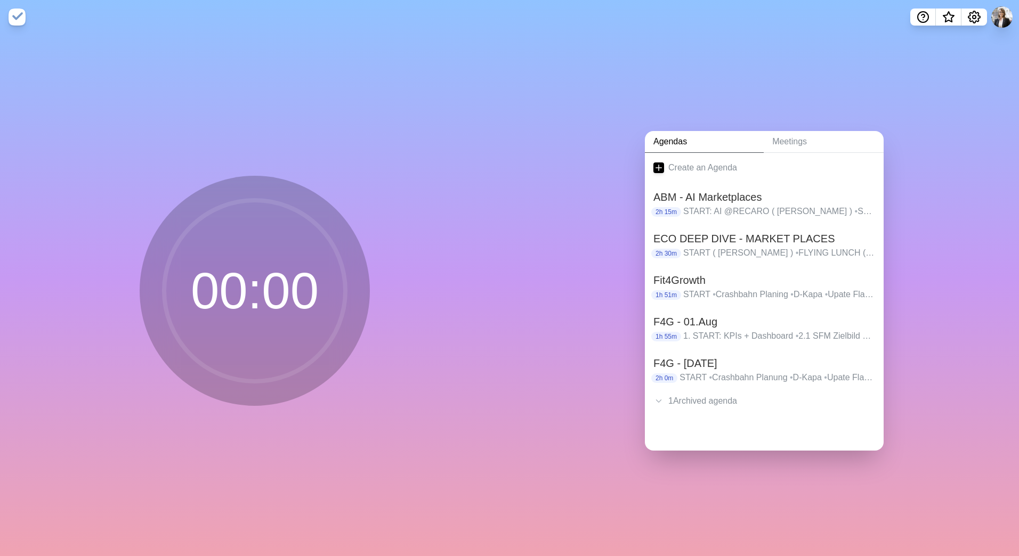
click at [608, 58] on div "Agendas Meetings Create an Agenda ABM - AI Marketplaces 2h 15m START: AI @RECAR…" at bounding box center [763, 295] width 509 height 522
